Goal: Task Accomplishment & Management: Complete application form

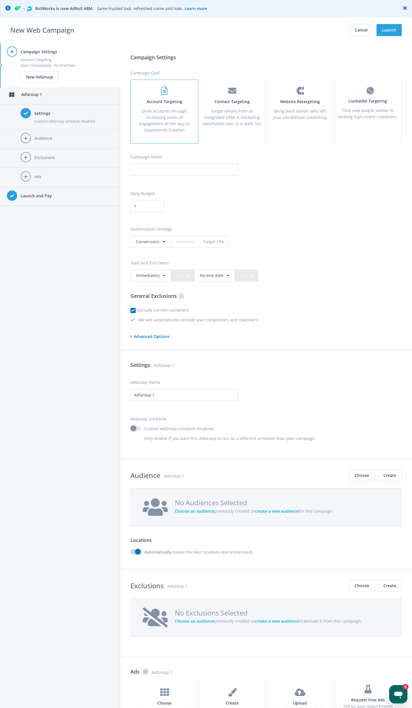
click at [303, 64] on div "Campaign Settings Campaign Goal Account Targeting Drive accounts through increa…" at bounding box center [266, 196] width 271 height 286
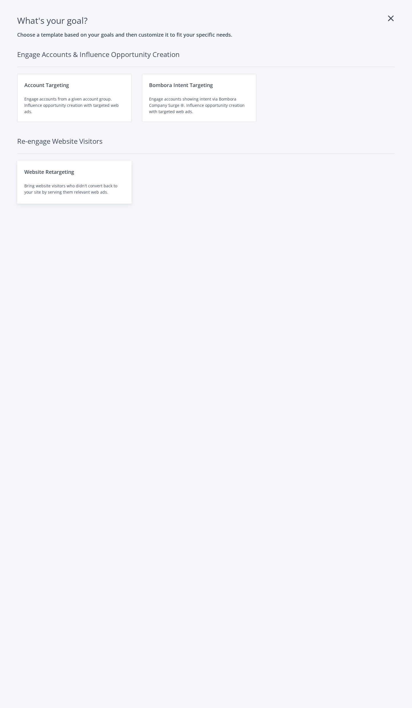
click at [67, 180] on div "Website Retargeting Bring website visitors who didn't convert back to your site…" at bounding box center [74, 182] width 115 height 43
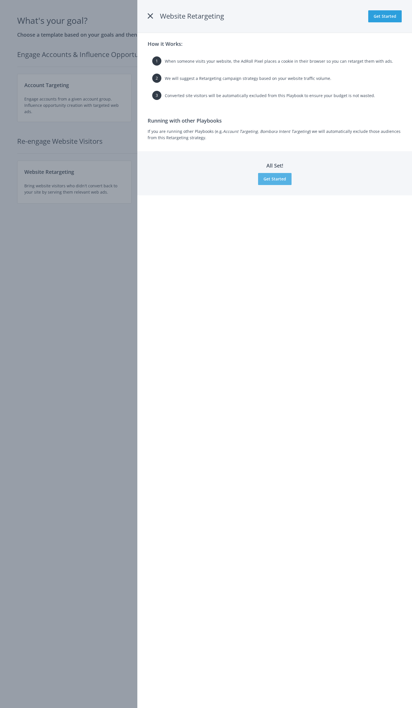
click at [273, 178] on button "Get Started" at bounding box center [275, 179] width 34 height 12
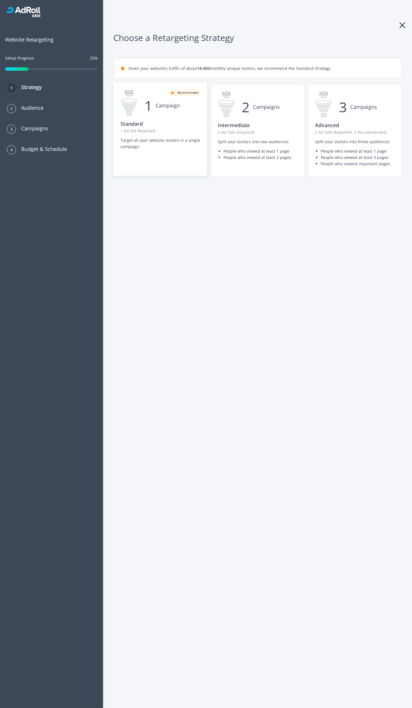
click at [171, 152] on div "1 Campaign Recommended Standard 1 Ad Set Required Target all your website visit…" at bounding box center [160, 121] width 93 height 77
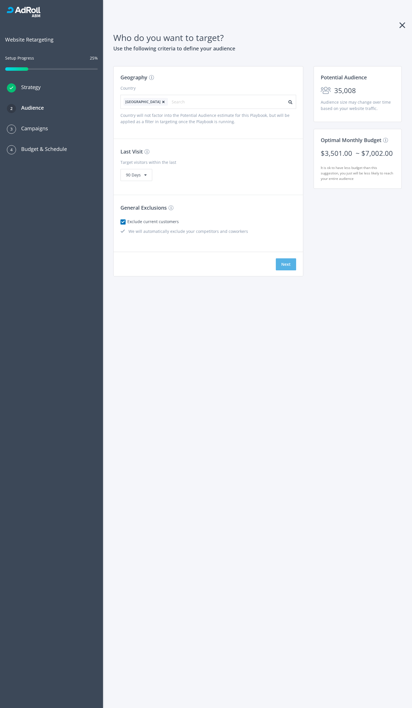
click at [283, 261] on button "Next" at bounding box center [286, 264] width 20 height 12
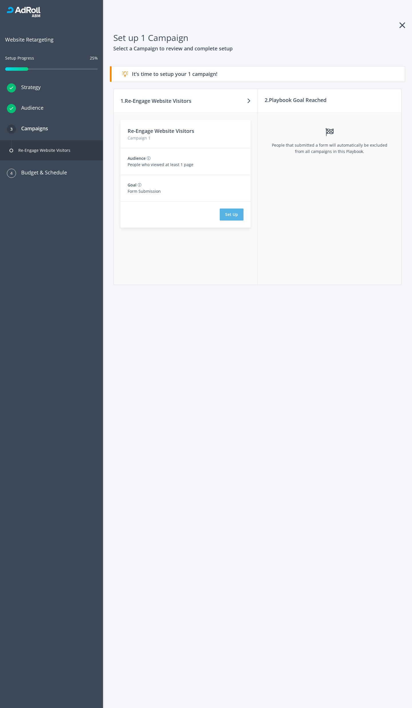
click at [233, 216] on button "Set Up" at bounding box center [232, 214] width 24 height 12
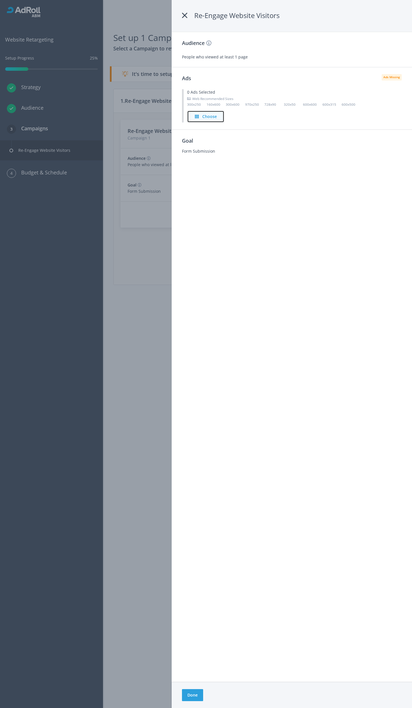
click at [210, 117] on h4 "Choose" at bounding box center [209, 116] width 15 height 6
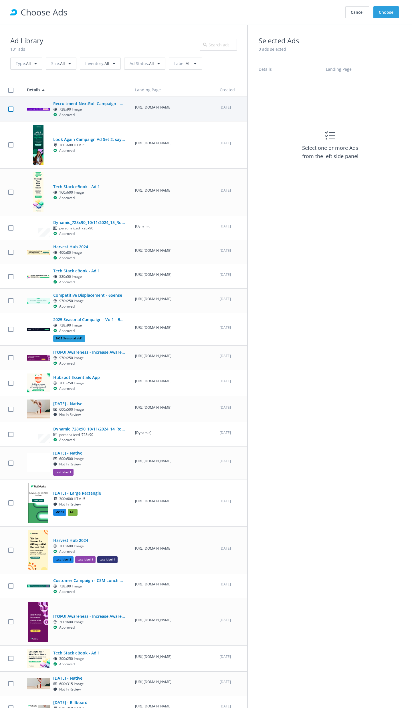
click at [9, 111] on label at bounding box center [10, 108] width 5 height 5
checkbox input "true"
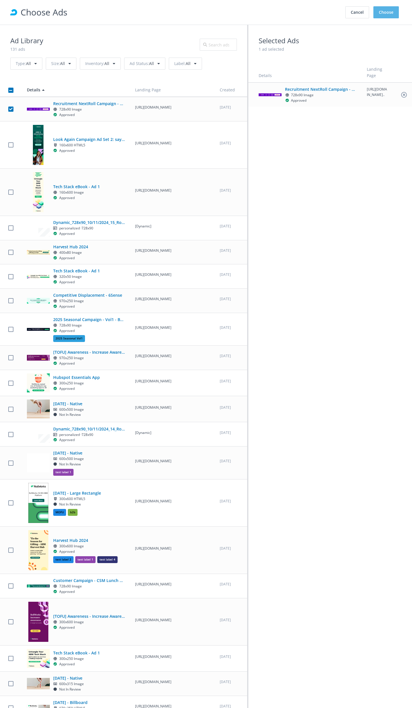
click at [382, 11] on button "Choose" at bounding box center [386, 12] width 25 height 12
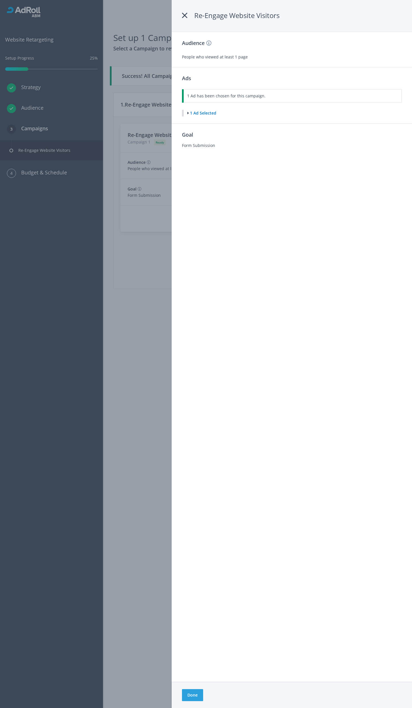
click at [192, 702] on div "Done" at bounding box center [292, 695] width 241 height 26
click at [192, 698] on button "Done" at bounding box center [192, 695] width 21 height 12
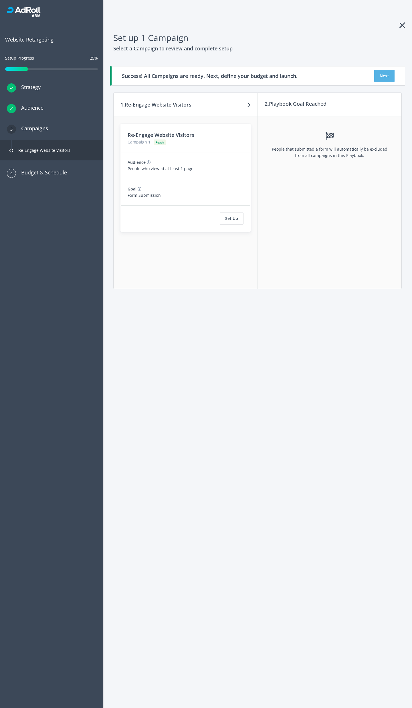
click at [391, 74] on button "Next" at bounding box center [385, 76] width 20 height 12
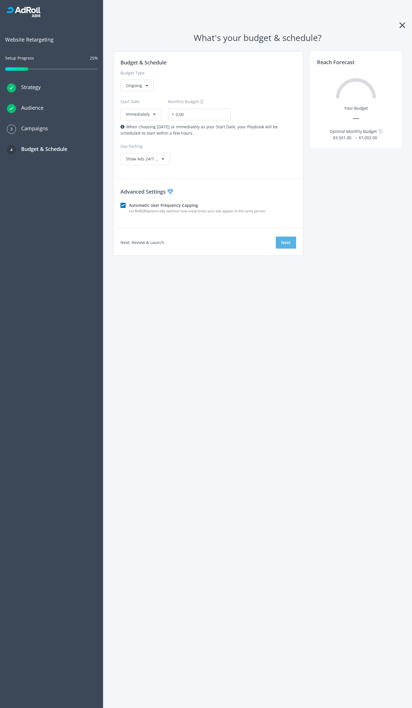
click at [286, 245] on button "Next" at bounding box center [286, 243] width 20 height 12
